Goal: Transaction & Acquisition: Purchase product/service

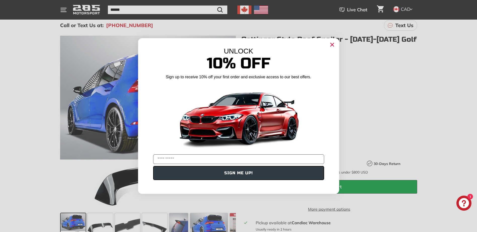
click at [331, 44] on icon "Close dialog" at bounding box center [332, 45] width 8 height 8
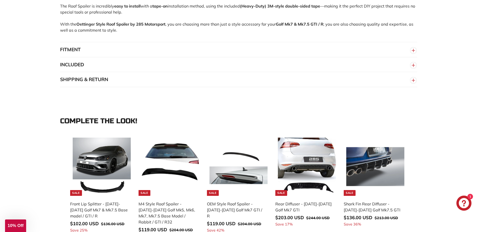
scroll to position [402, 0]
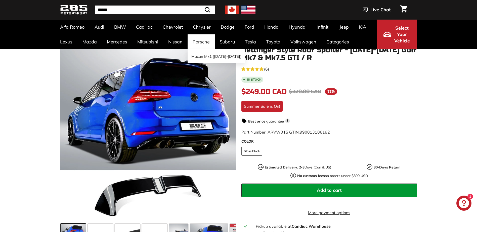
scroll to position [50, 0]
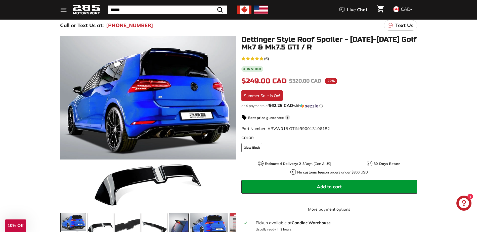
click at [180, 222] on span at bounding box center [178, 225] width 19 height 25
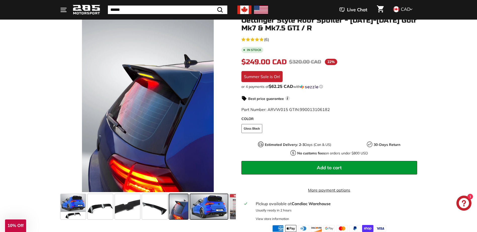
scroll to position [75, 0]
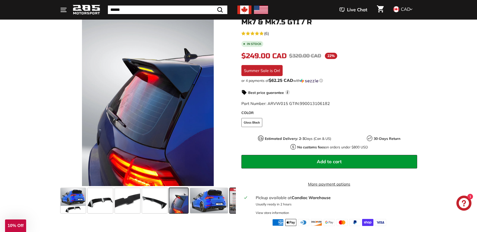
click at [234, 196] on span at bounding box center [242, 200] width 25 height 25
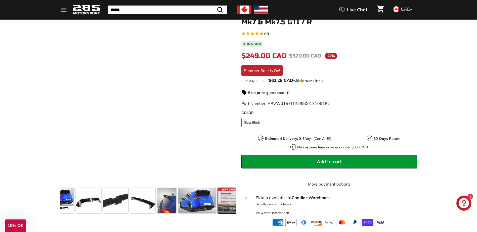
scroll to position [0, 20]
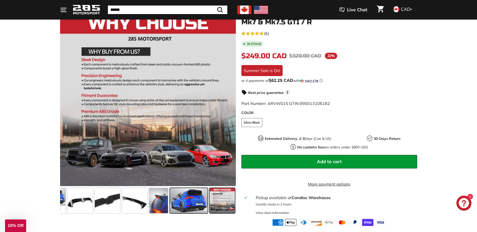
click at [192, 198] on span at bounding box center [189, 200] width 38 height 25
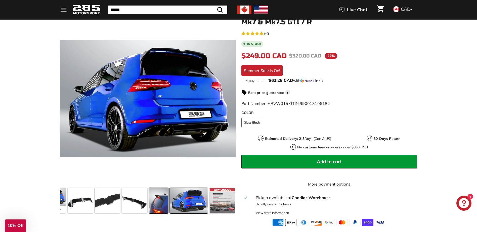
click at [157, 197] on span at bounding box center [158, 200] width 19 height 25
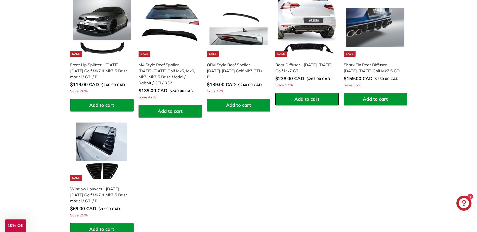
scroll to position [553, 0]
